Goal: Find contact information: Find contact information

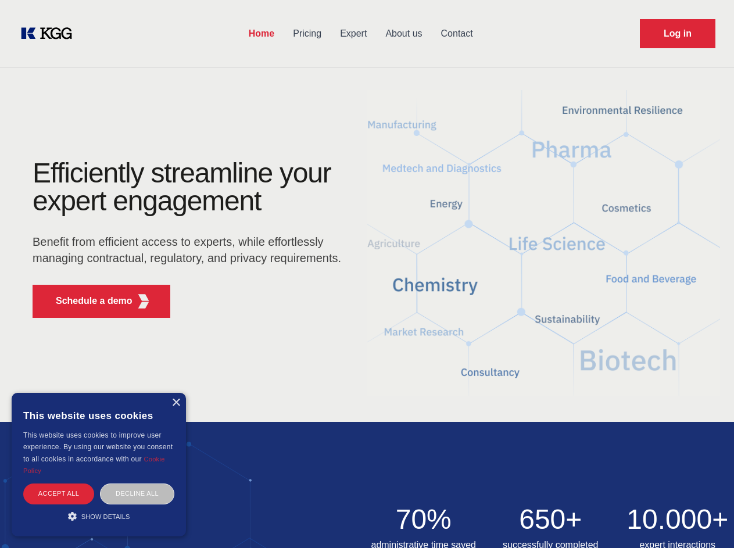
click at [367, 274] on div "Efficiently streamline your expert engagement Benefit from efficient access to …" at bounding box center [190, 243] width 353 height 168
click at [87, 301] on p "Schedule a demo" at bounding box center [94, 301] width 77 height 14
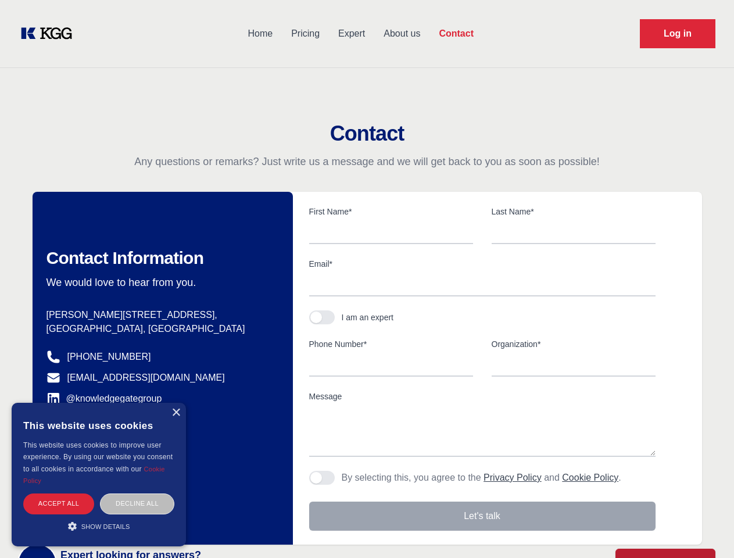
click at [176, 403] on div "× This website uses cookies This website uses cookies to improve user experienc…" at bounding box center [99, 475] width 174 height 144
click at [59, 493] on div "Accept all" at bounding box center [58, 503] width 71 height 20
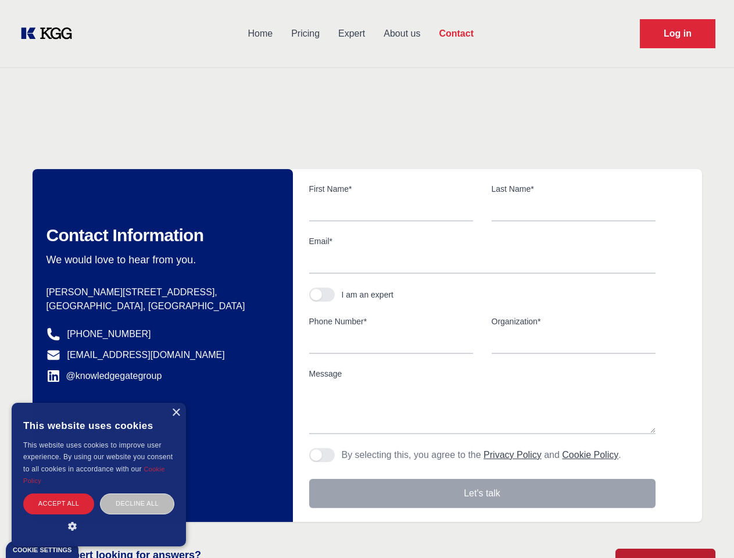
click at [137, 493] on div "Decline all" at bounding box center [137, 503] width 74 height 20
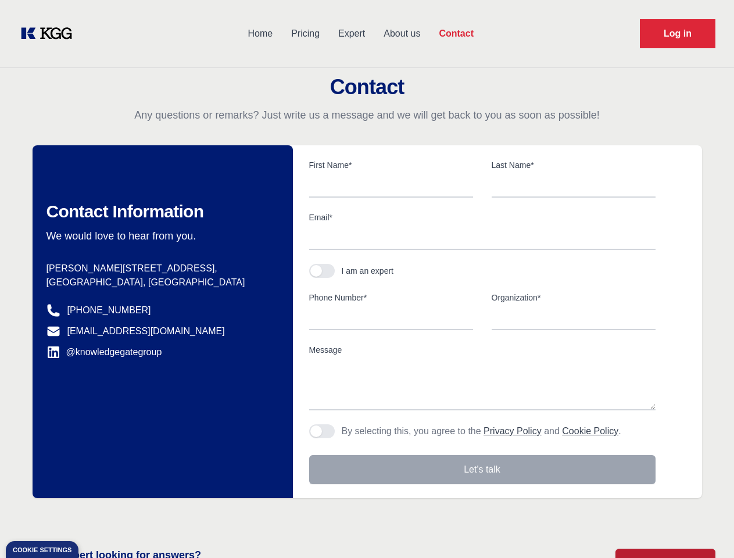
click at [99, 516] on main "Contact Any questions or remarks? Just write us a message and we will get back …" at bounding box center [367, 302] width 734 height 605
